Goal: Check status: Check status

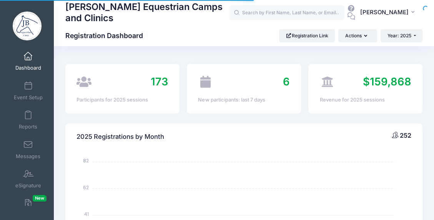
select select
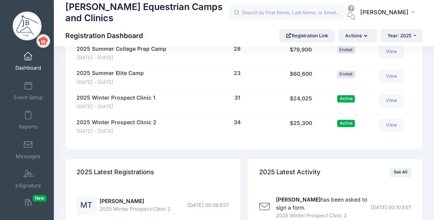
scroll to position [769, 0]
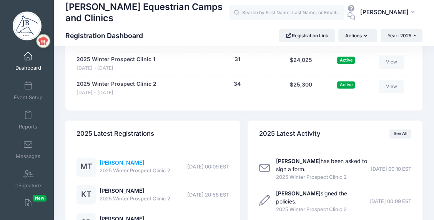
click at [128, 162] on link "[PERSON_NAME]" at bounding box center [122, 162] width 45 height 7
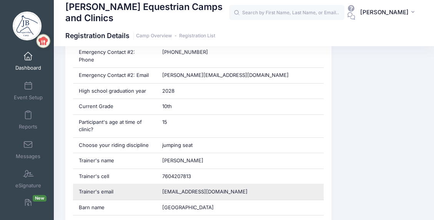
scroll to position [500, 0]
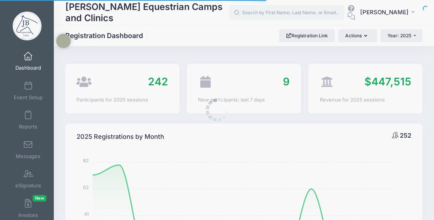
select select
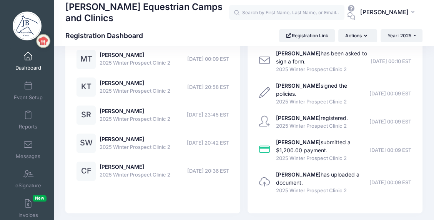
scroll to position [885, 0]
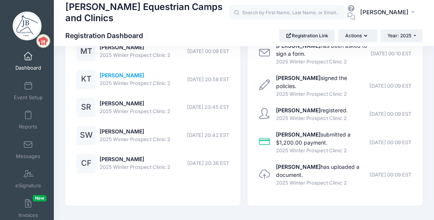
click at [121, 75] on link "[PERSON_NAME]" at bounding box center [122, 75] width 45 height 7
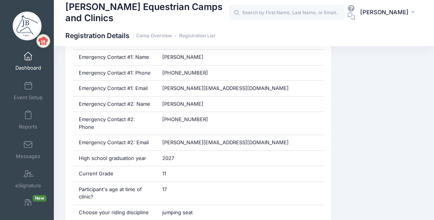
scroll to position [385, 0]
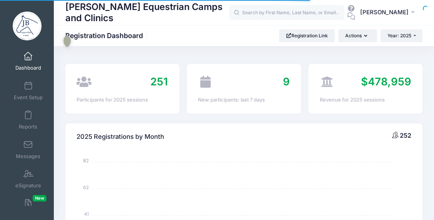
select select
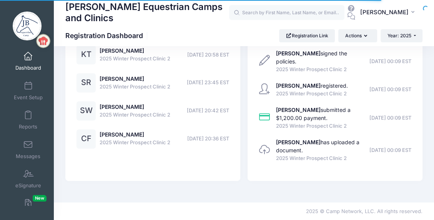
scroll to position [885, 0]
